Goal: Navigation & Orientation: Find specific page/section

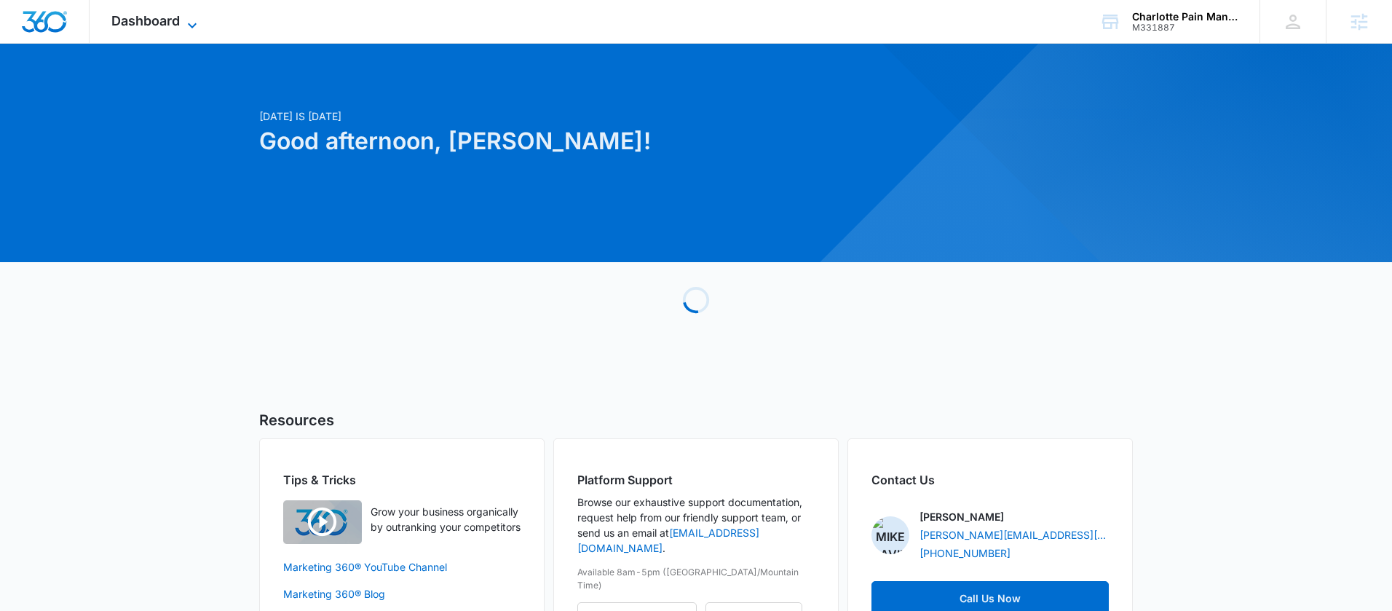
click at [190, 17] on icon at bounding box center [192, 25] width 17 height 17
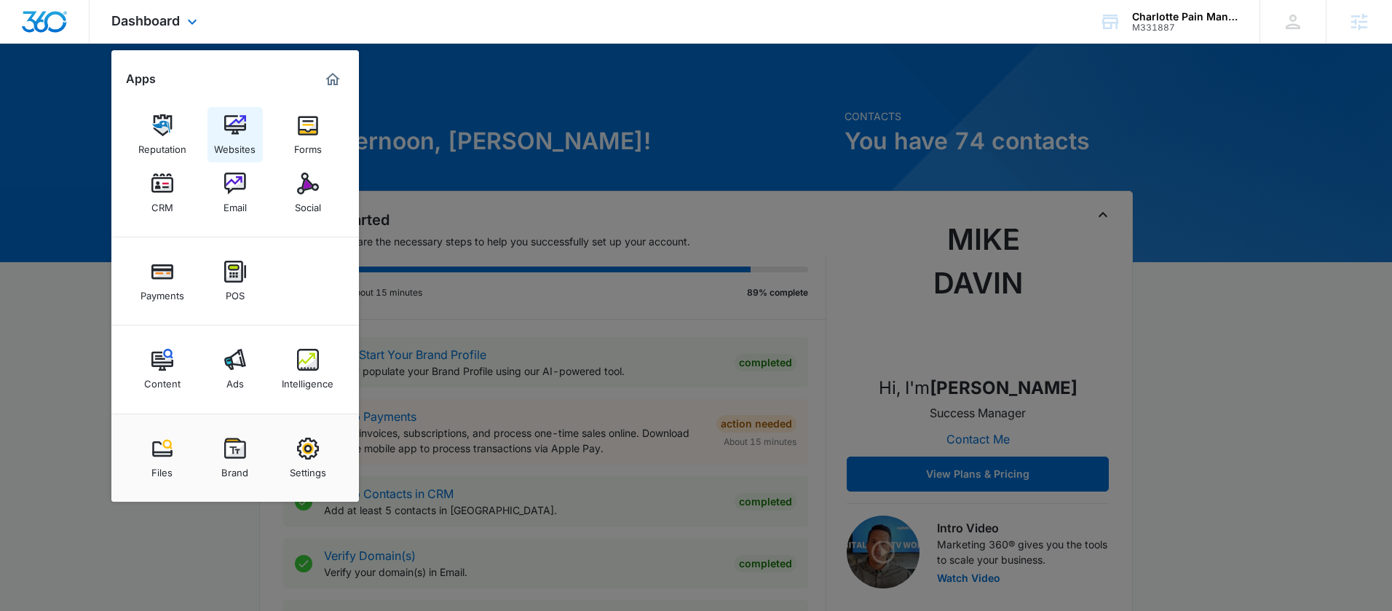
click at [242, 133] on img at bounding box center [235, 125] width 22 height 22
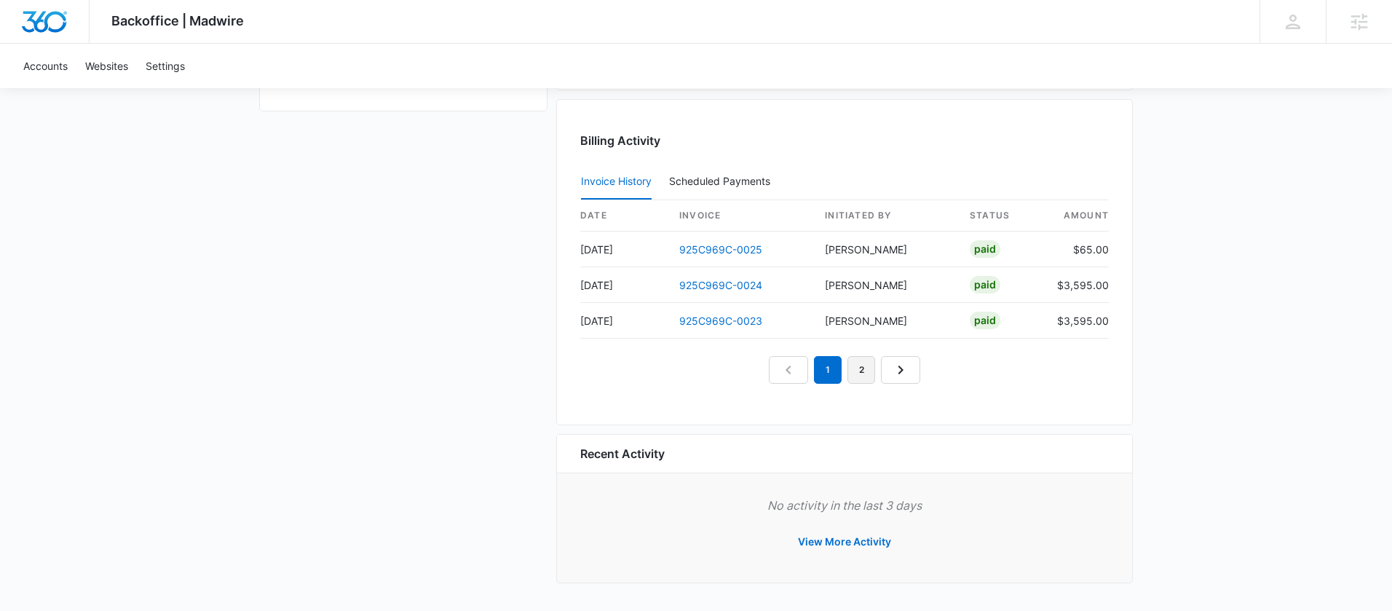
click at [861, 376] on link "2" at bounding box center [862, 370] width 28 height 28
click at [896, 377] on nav "1 2 3" at bounding box center [844, 370] width 185 height 28
click at [911, 374] on icon "Next Page" at bounding box center [917, 369] width 17 height 17
click at [911, 376] on nav "1 2 3 4" at bounding box center [845, 370] width 218 height 28
click at [928, 375] on icon "Next Page" at bounding box center [934, 369] width 17 height 17
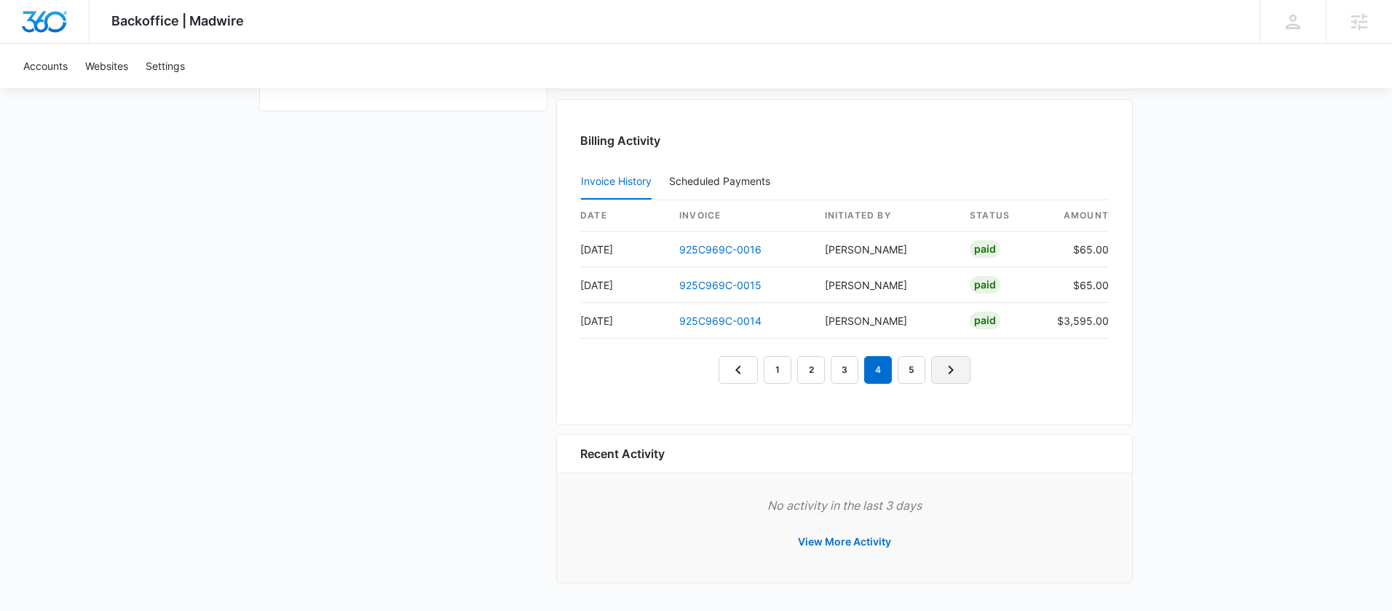
click at [934, 374] on link "Next Page" at bounding box center [950, 370] width 39 height 28
click at [945, 373] on nav "1 2 3 4 5 6" at bounding box center [844, 370] width 285 height 28
click at [974, 374] on icon "Next Page" at bounding box center [967, 369] width 17 height 17
click at [974, 375] on link "Next Page" at bounding box center [984, 370] width 39 height 28
click at [985, 375] on link "Next Page" at bounding box center [1001, 370] width 39 height 28
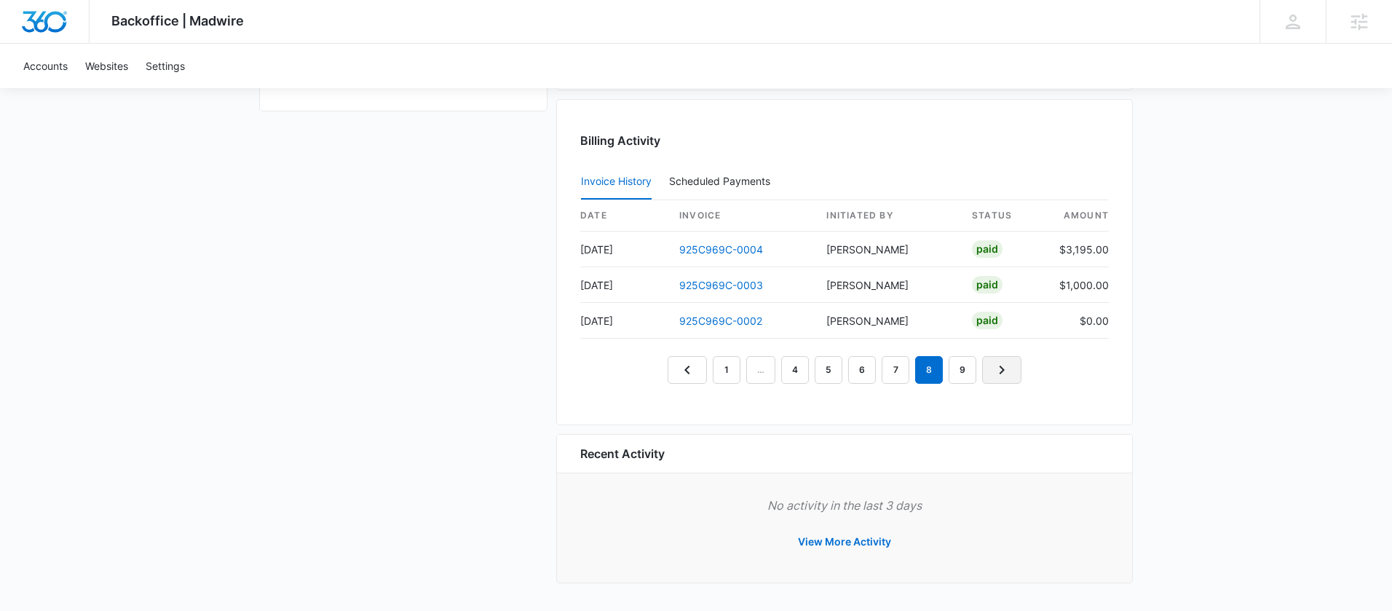
click at [995, 375] on icon "Next Page" at bounding box center [1001, 369] width 17 height 17
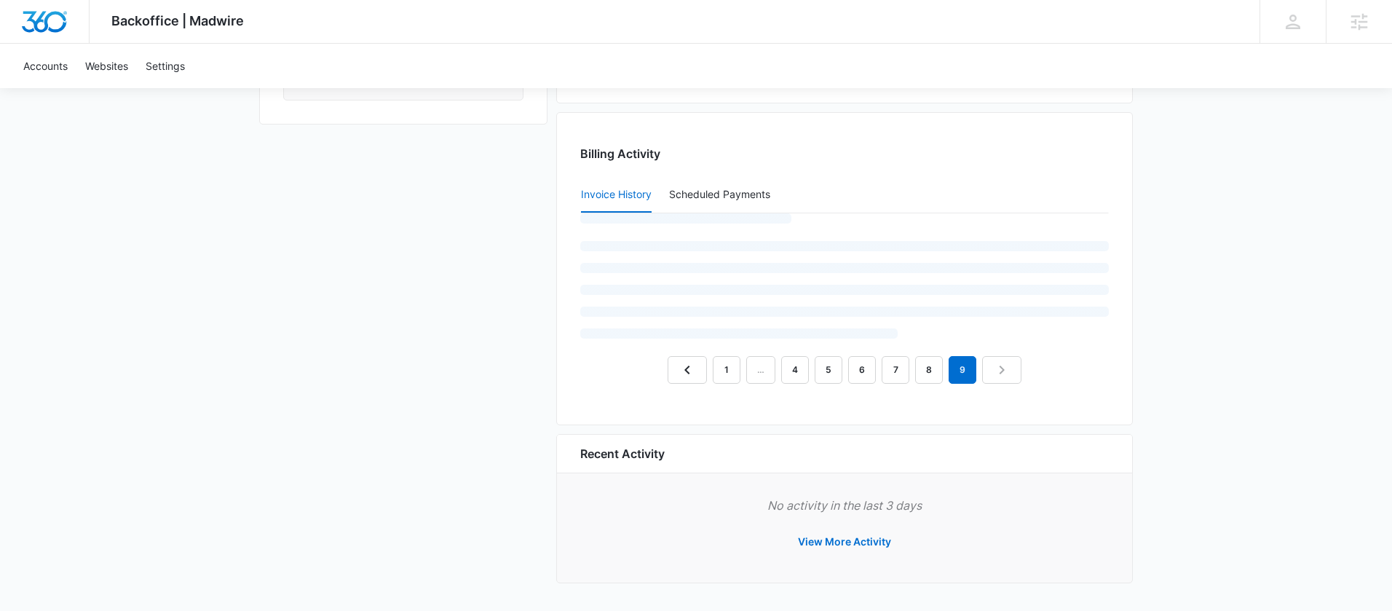
scroll to position [1396, 0]
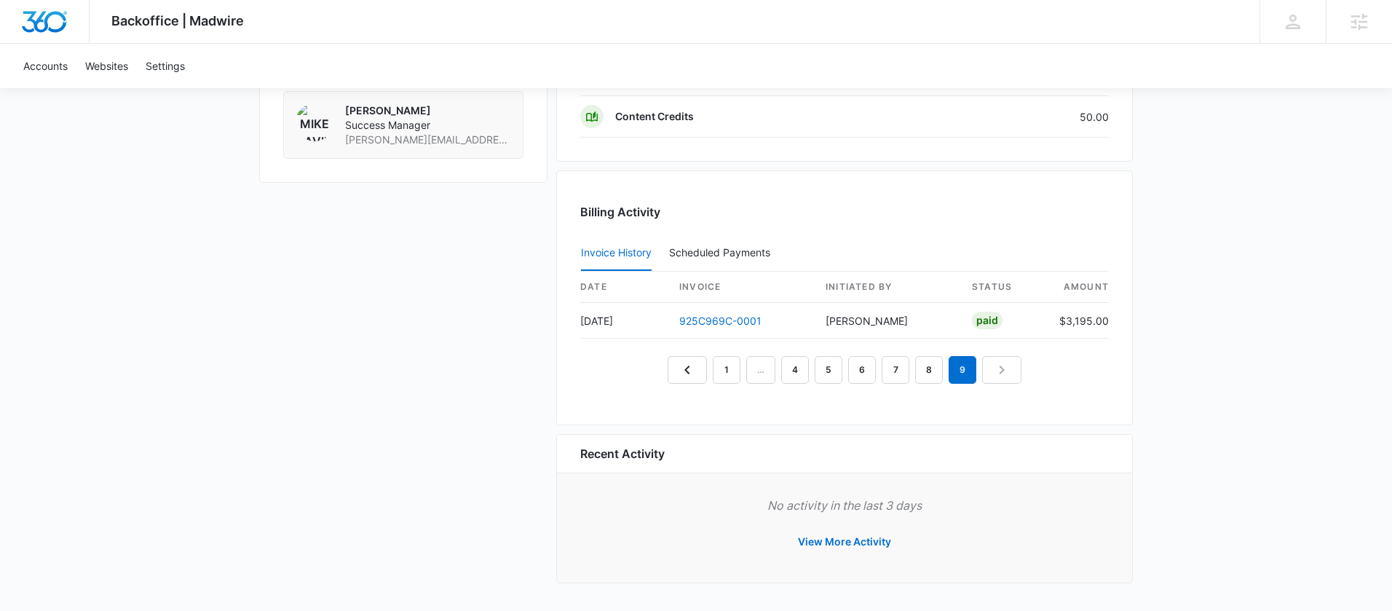
click at [998, 374] on nav "1 … 4 5 6 7 8 9" at bounding box center [845, 370] width 354 height 28
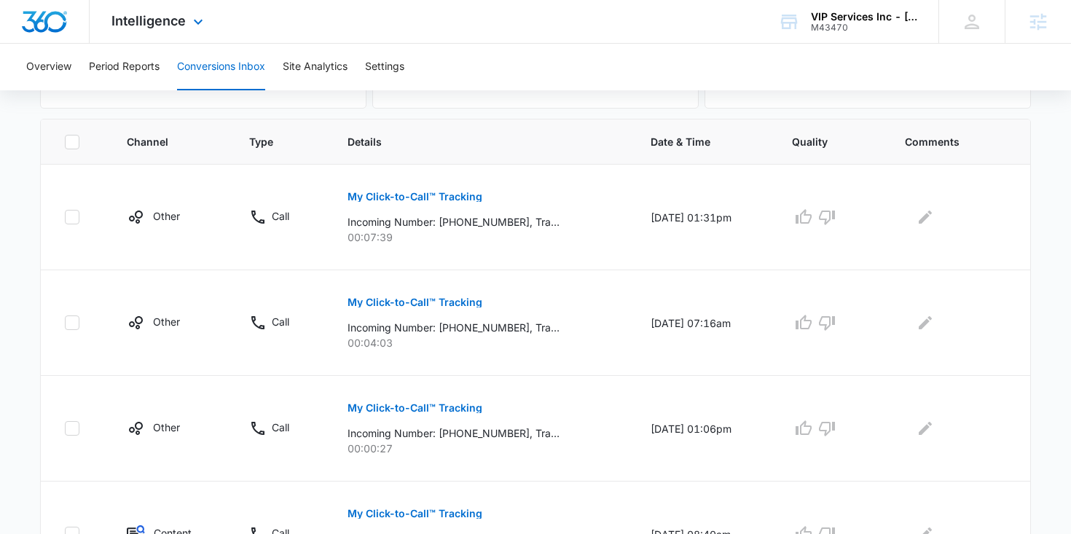
scroll to position [296, 0]
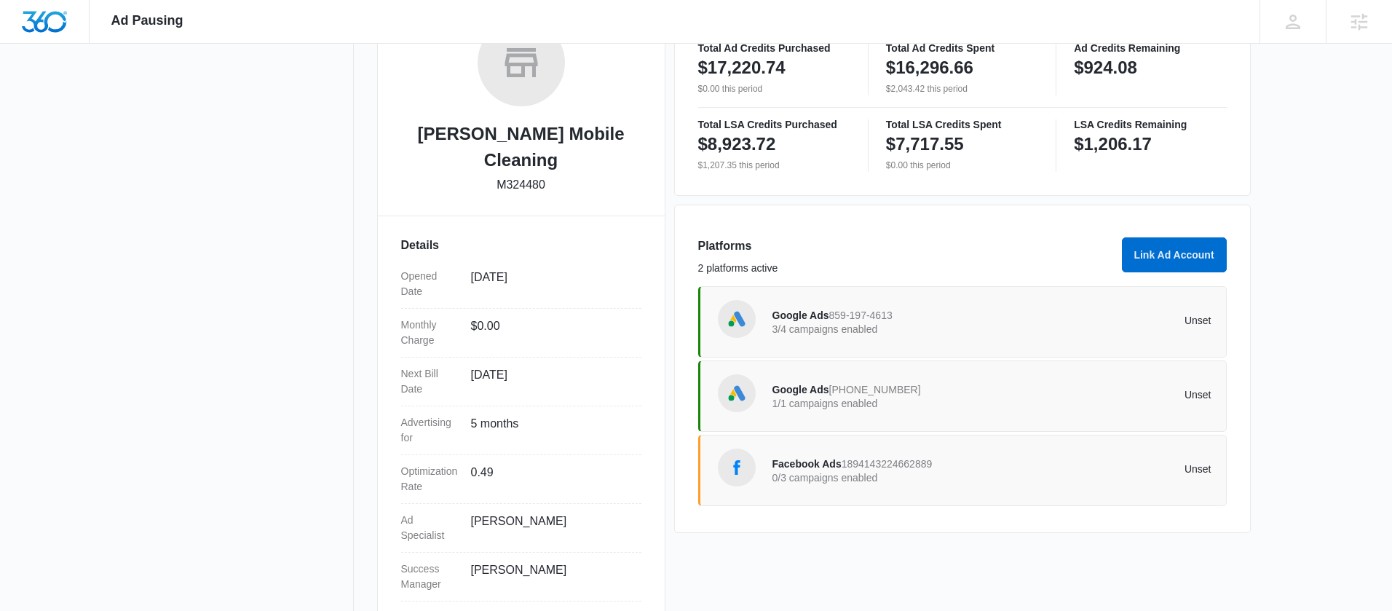
scroll to position [266, 0]
